Goal: Information Seeking & Learning: Check status

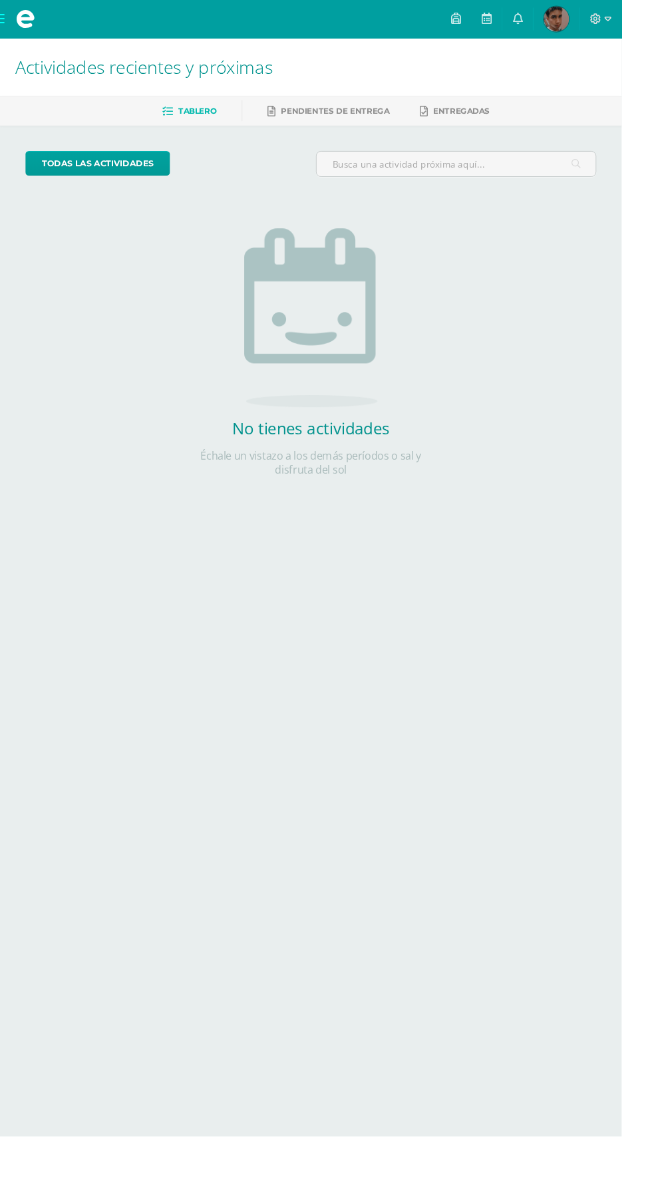
click at [599, 17] on span "[PERSON_NAME] Mi Perfil" at bounding box center [584, 20] width 32 height 27
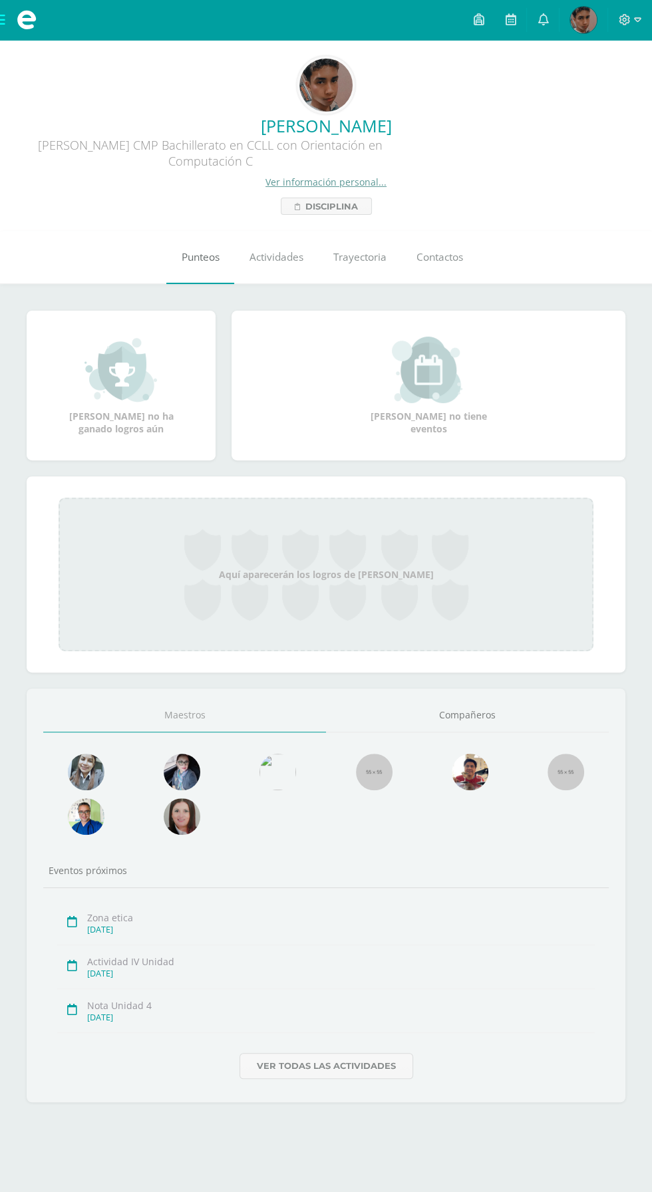
click at [192, 258] on span "Punteos" at bounding box center [201, 257] width 38 height 14
